Goal: Task Accomplishment & Management: Use online tool/utility

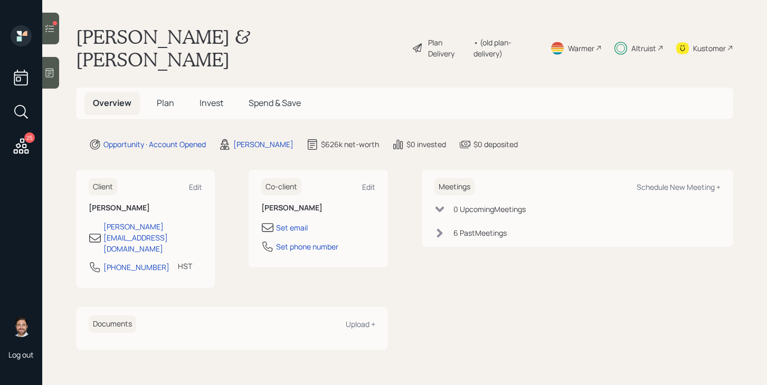
click at [55, 32] on div at bounding box center [50, 29] width 17 height 32
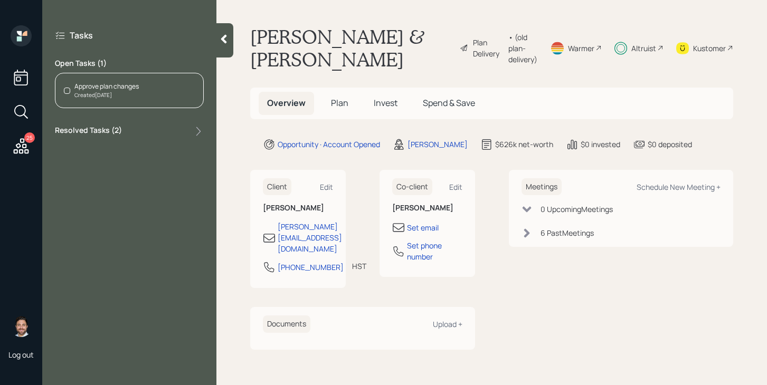
click at [142, 97] on div "Approve plan changes Created [DATE]" at bounding box center [129, 90] width 149 height 35
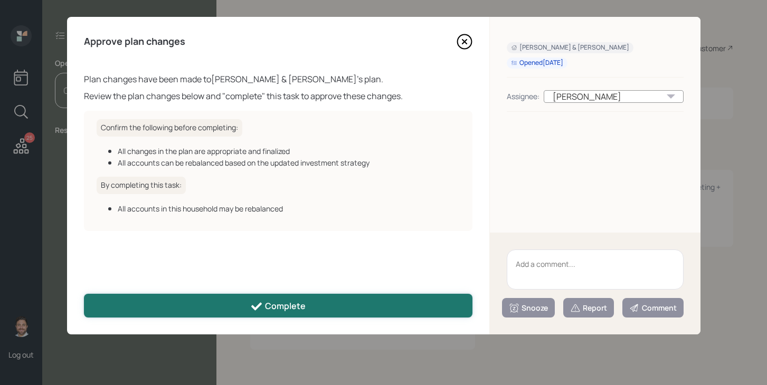
click at [397, 310] on button "Complete" at bounding box center [278, 306] width 389 height 24
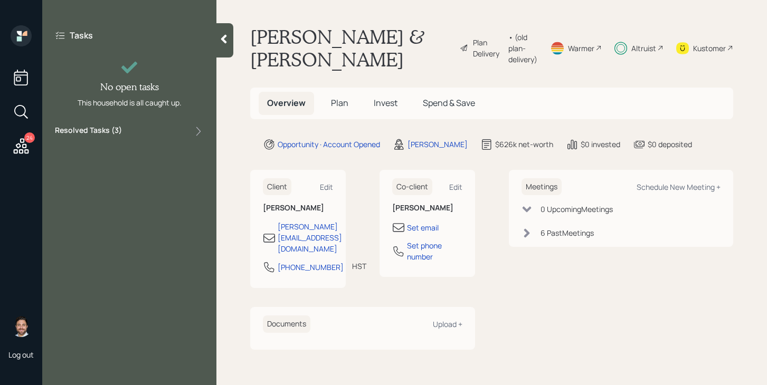
click at [25, 146] on icon at bounding box center [21, 145] width 15 height 15
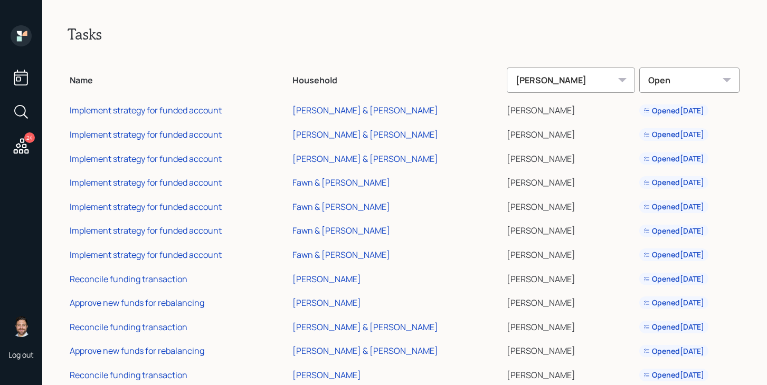
scroll to position [315, 0]
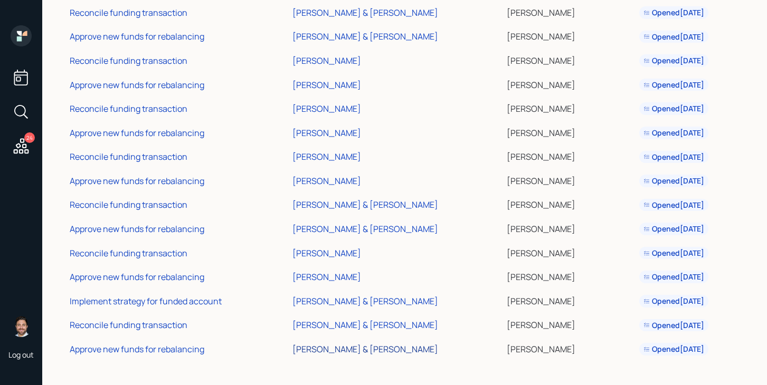
click at [370, 351] on div "[PERSON_NAME] & [PERSON_NAME]" at bounding box center [366, 350] width 146 height 12
